Goal: Browse casually: Explore the website without a specific task or goal

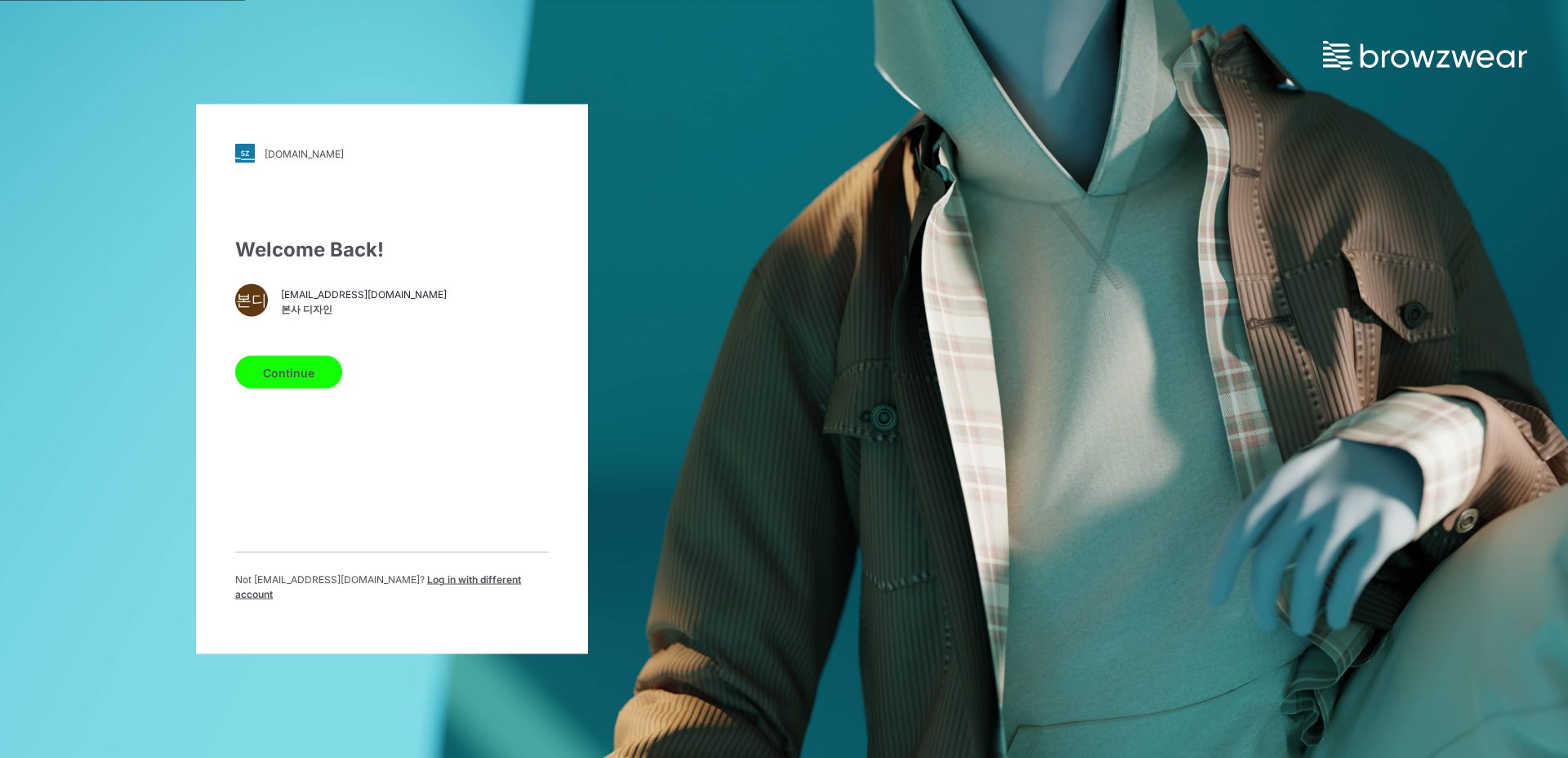
click at [288, 379] on button "Continue" at bounding box center [288, 373] width 107 height 33
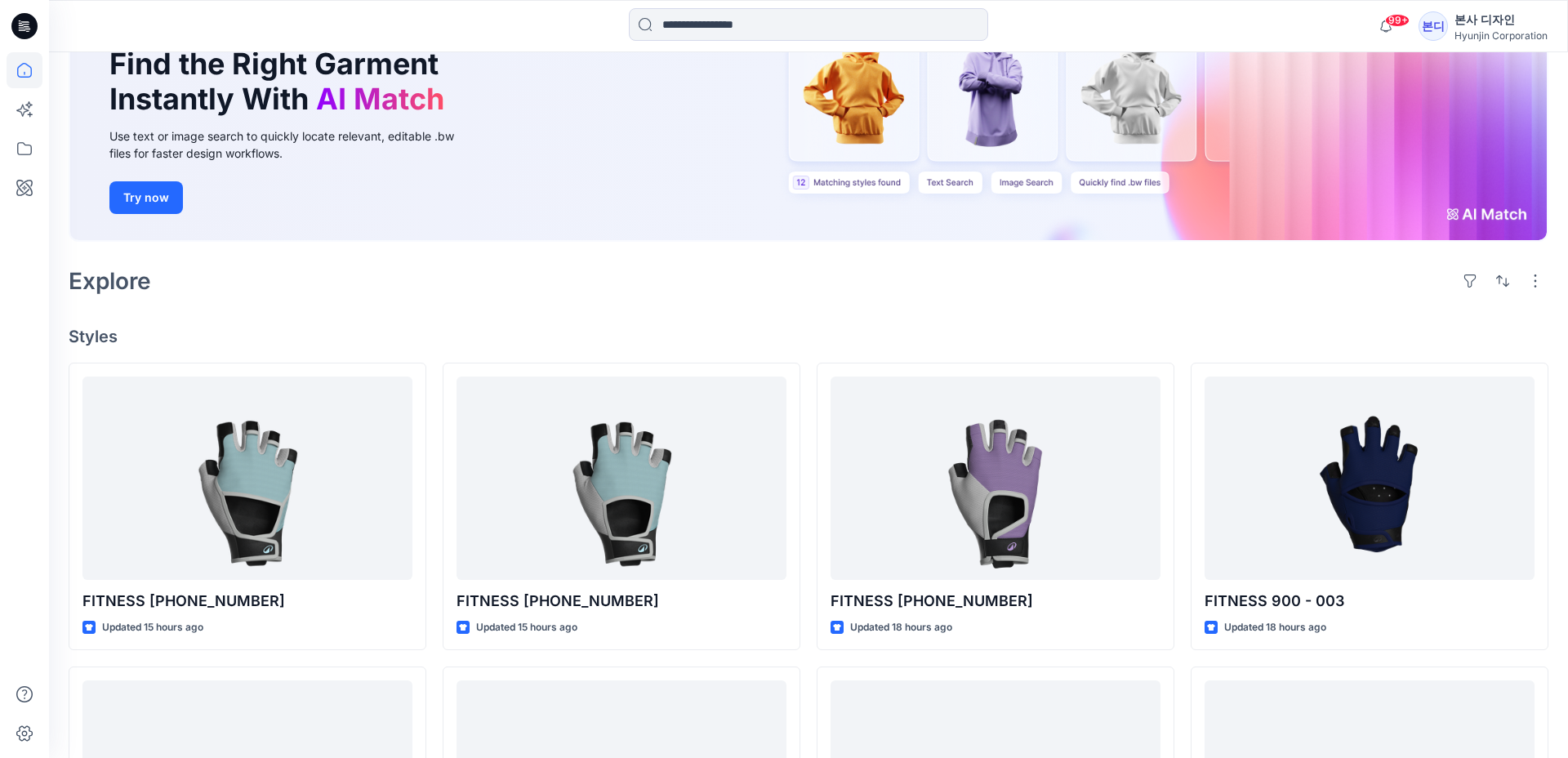
scroll to position [160, 0]
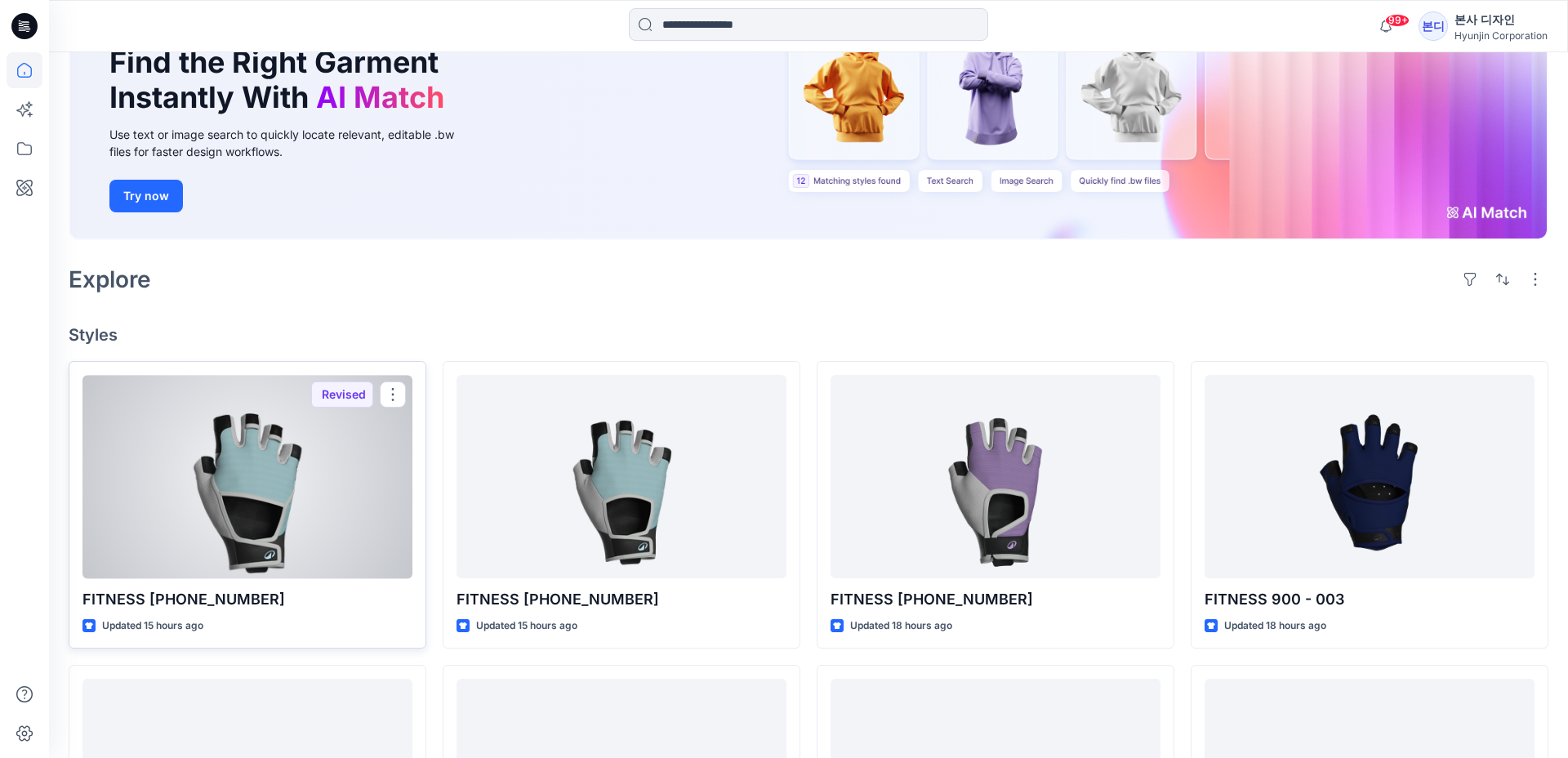
click at [285, 496] on div at bounding box center [247, 476] width 330 height 204
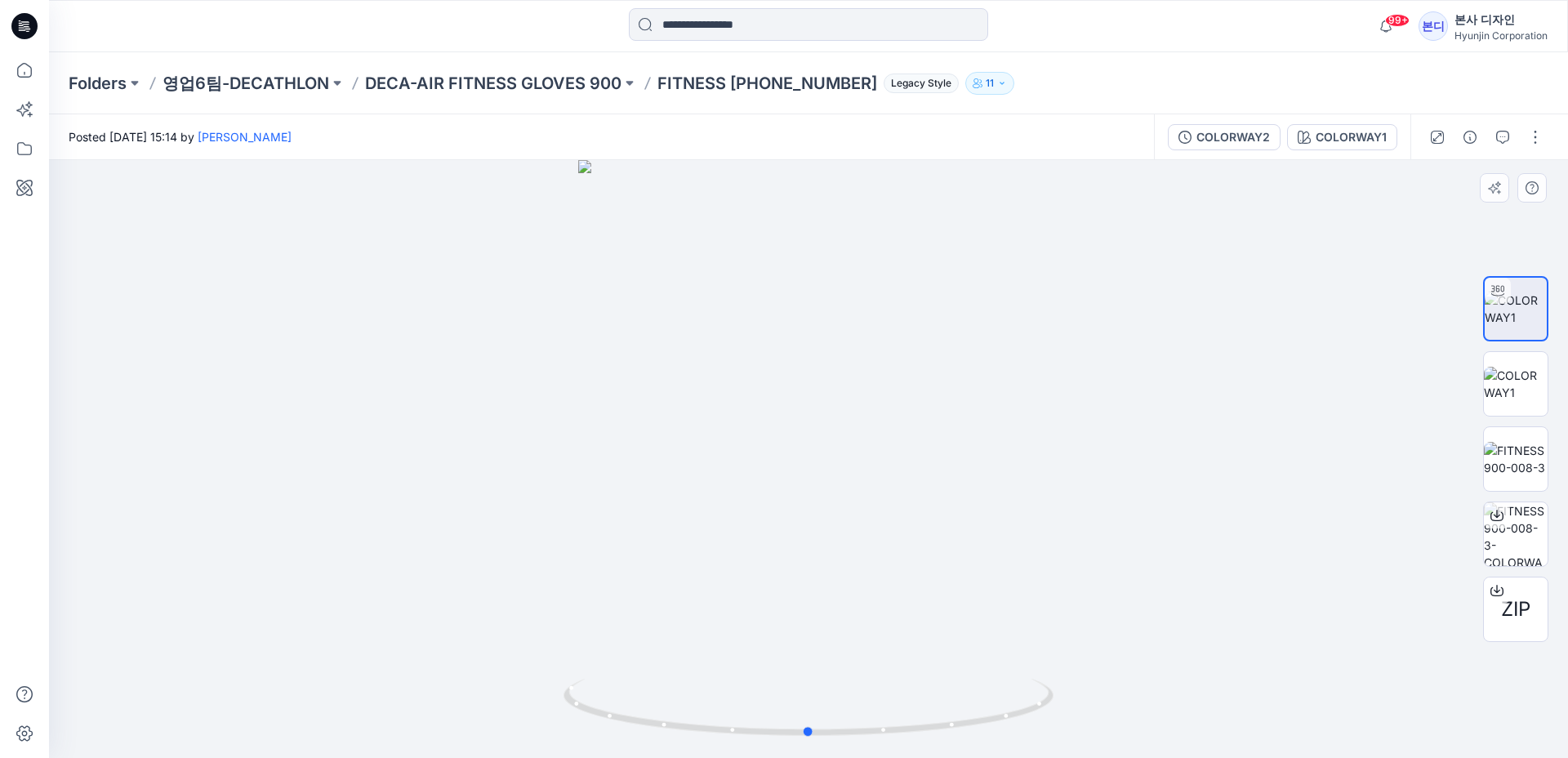
click at [904, 467] on div at bounding box center [808, 459] width 1519 height 598
drag, startPoint x: 904, startPoint y: 467, endPoint x: 701, endPoint y: 463, distance: 203.0
click at [692, 462] on div at bounding box center [808, 459] width 1519 height 598
click at [985, 648] on img at bounding box center [808, 211] width 1225 height 1094
